Goal: Transaction & Acquisition: Purchase product/service

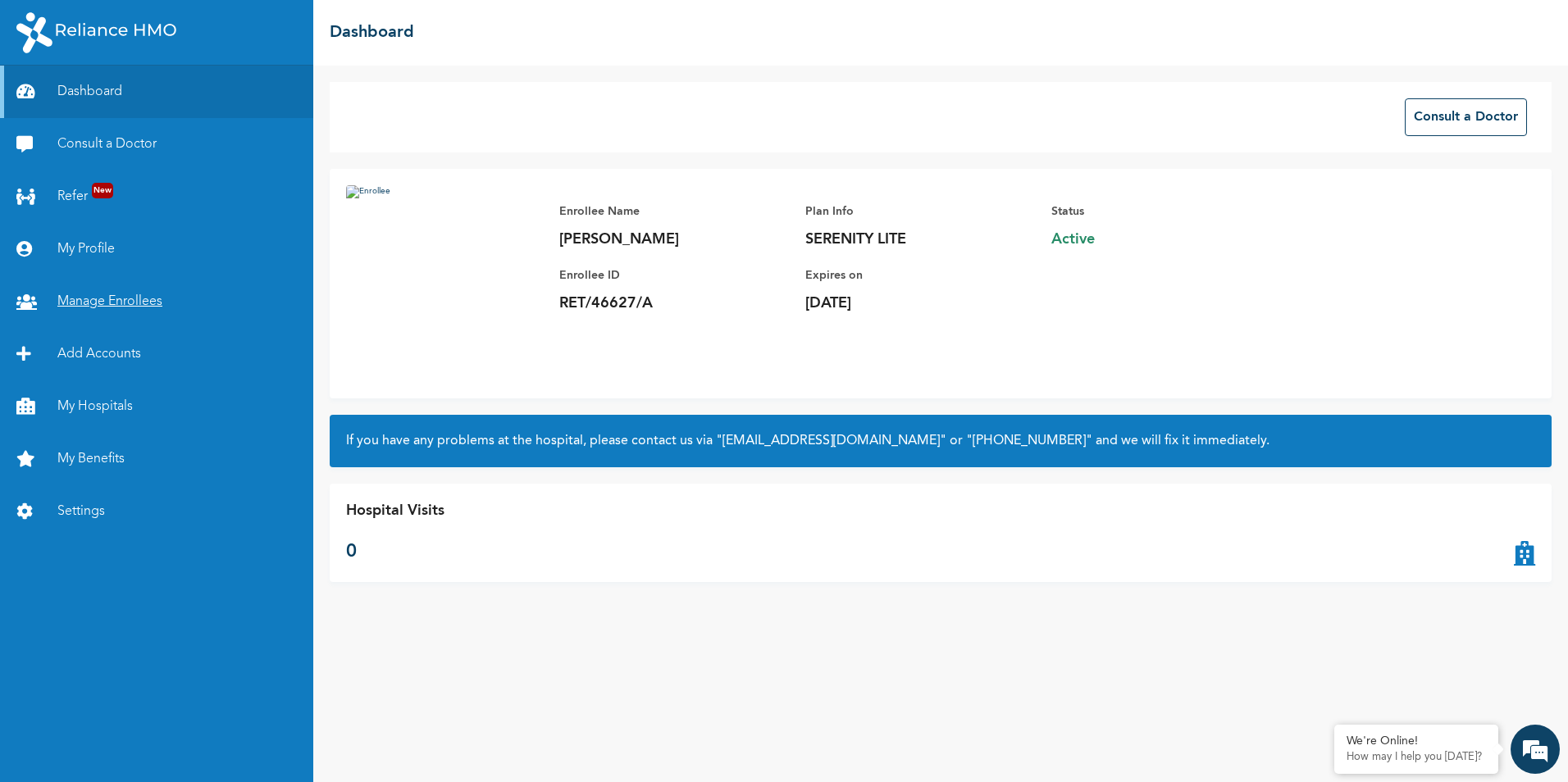
click at [77, 301] on link "Manage Enrollees" at bounding box center [157, 302] width 313 height 53
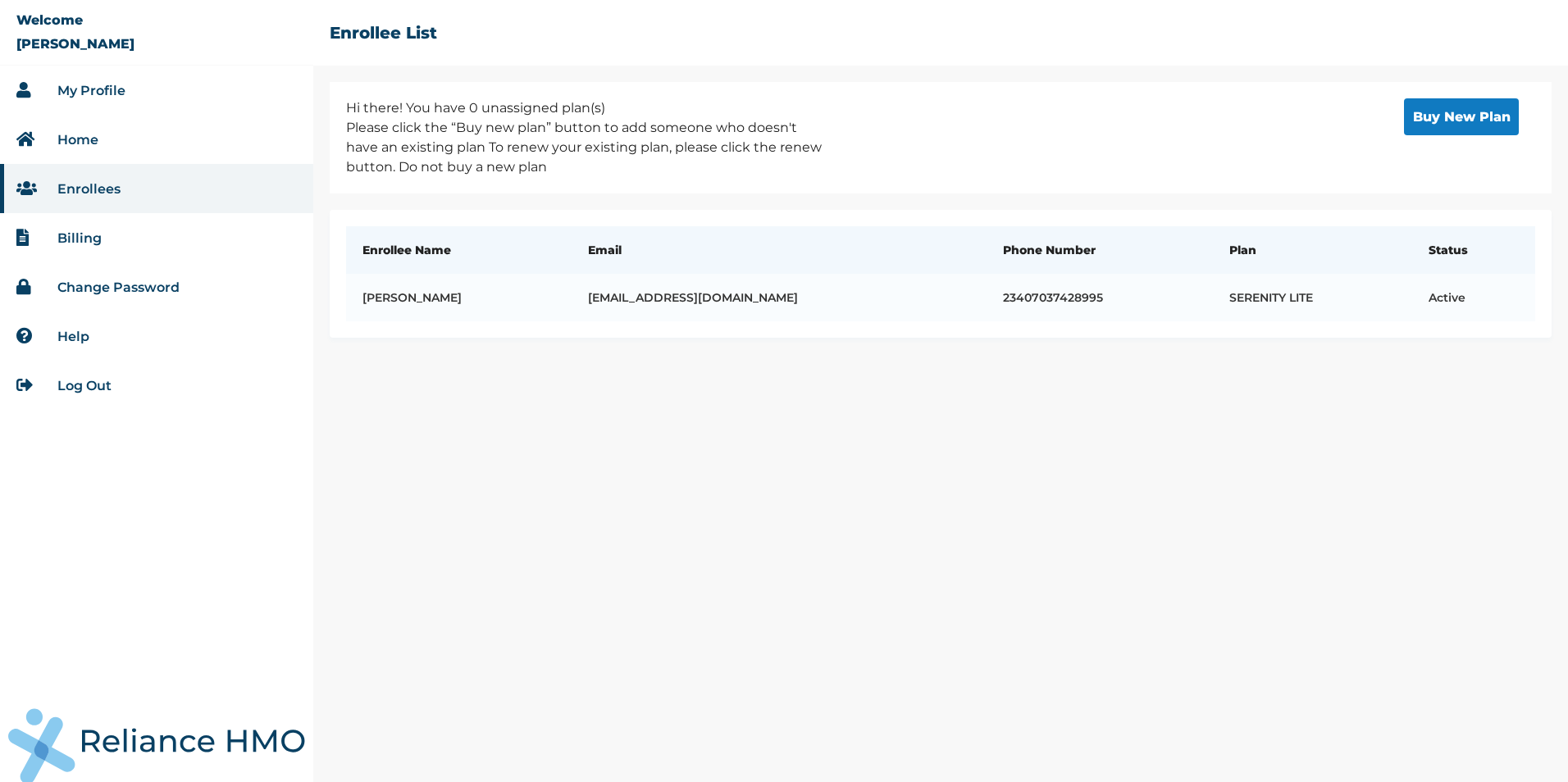
click at [1478, 115] on button "Buy New Plan" at bounding box center [1461, 117] width 115 height 37
click at [1475, 106] on button "Buy New Plan" at bounding box center [1461, 117] width 115 height 37
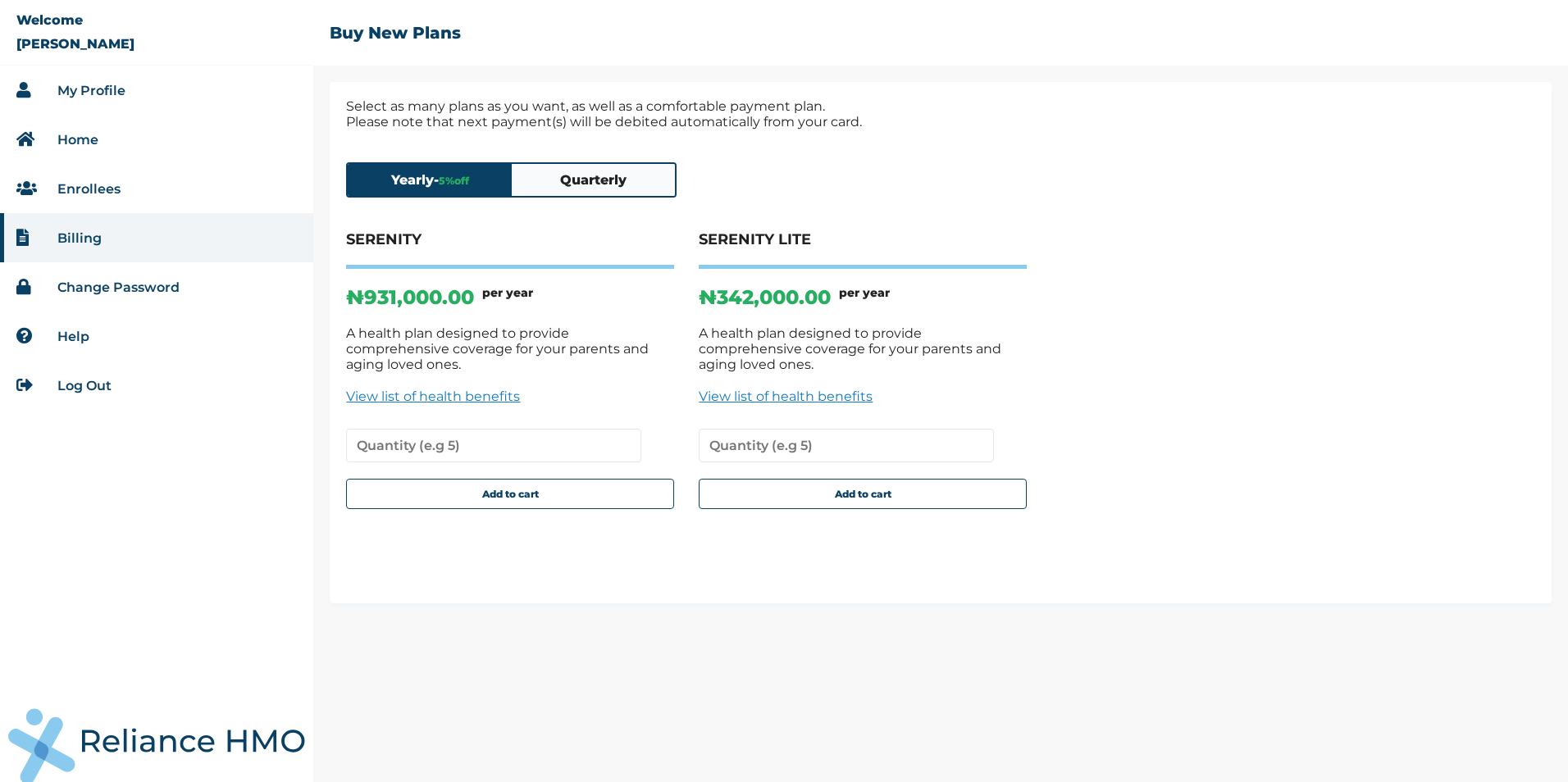
click at [1492, 107] on p "Select as many plans as you want, as well as a comfortable payment plan. Please…" at bounding box center [941, 114] width 1189 height 31
click at [880, 506] on button "Add to cart" at bounding box center [862, 493] width 328 height 30
click at [955, 441] on input "number" at bounding box center [846, 445] width 295 height 34
type input "1"
click at [981, 449] on input "1" at bounding box center [846, 445] width 295 height 34
